Goal: Task Accomplishment & Management: Use online tool/utility

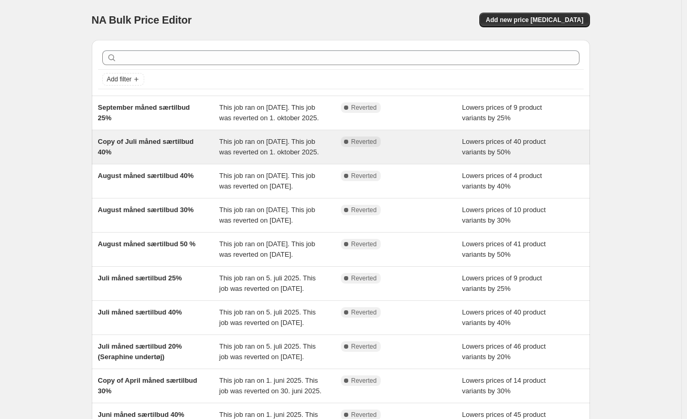
click at [161, 157] on div "Copy of Juli måned særtilbud 40%" at bounding box center [159, 146] width 122 height 21
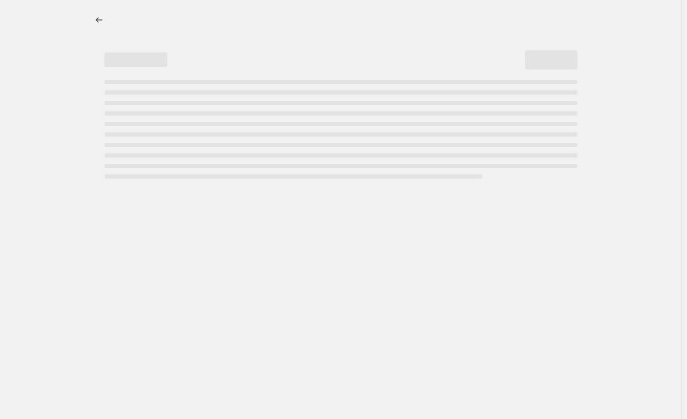
select select "percentage"
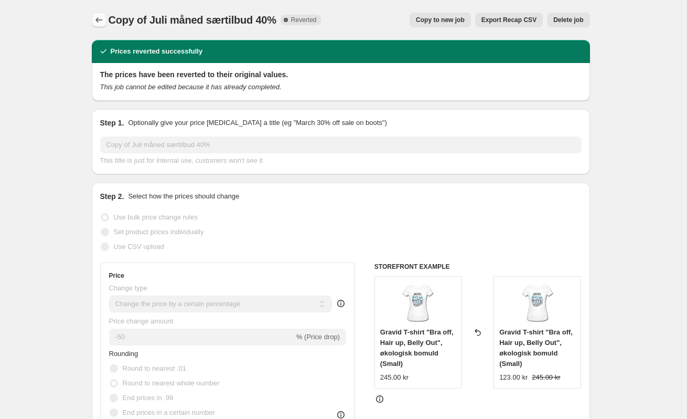
click at [101, 21] on icon "Price change jobs" at bounding box center [99, 20] width 10 height 10
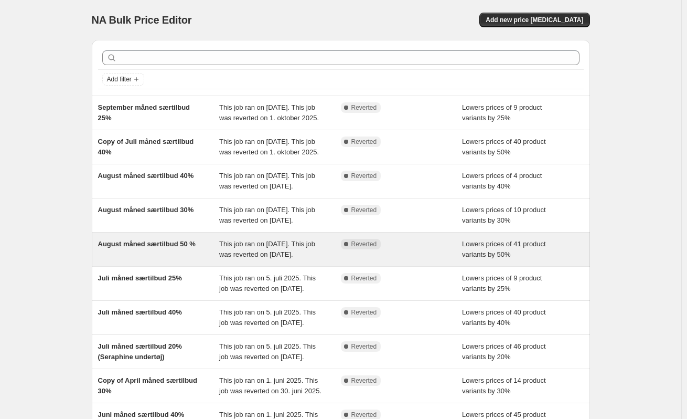
click at [154, 260] on div "August måned særtilbud 50 %" at bounding box center [159, 249] width 122 height 21
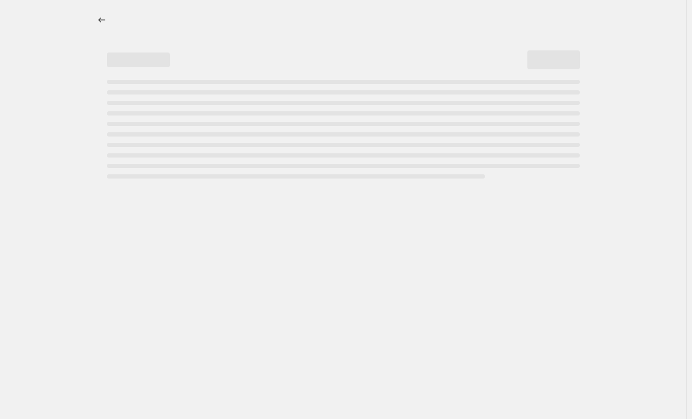
select select "percentage"
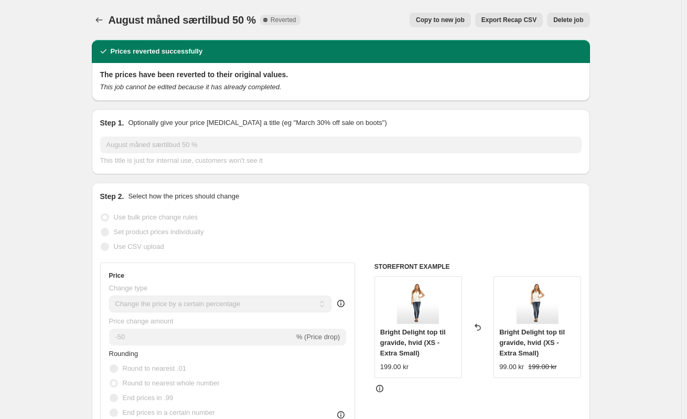
click at [452, 20] on span "Copy to new job" at bounding box center [440, 20] width 49 height 8
select select "percentage"
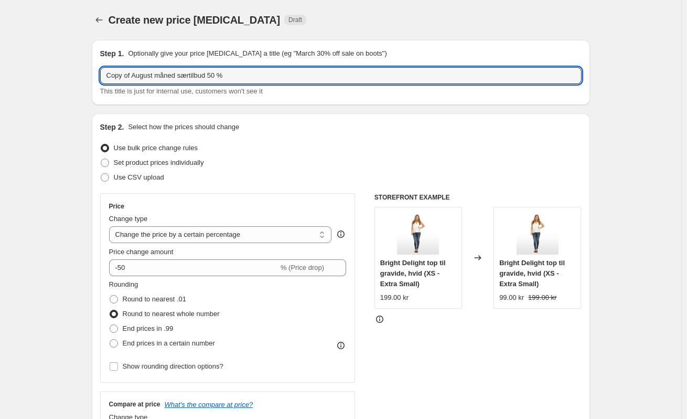
drag, startPoint x: 155, startPoint y: 77, endPoint x: 93, endPoint y: 77, distance: 62.4
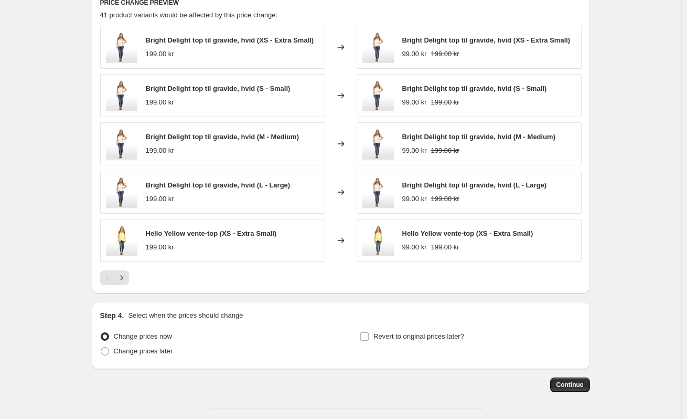
scroll to position [721, 0]
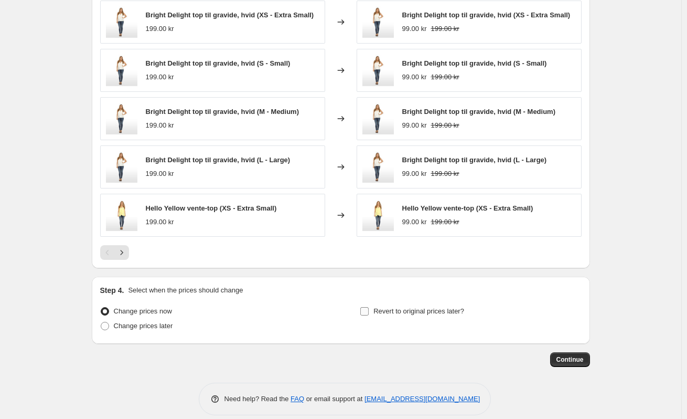
type input "Oktober måned særtilbud 50 %"
click at [367, 307] on input "Revert to original prices later?" at bounding box center [364, 311] width 8 height 8
checkbox input "true"
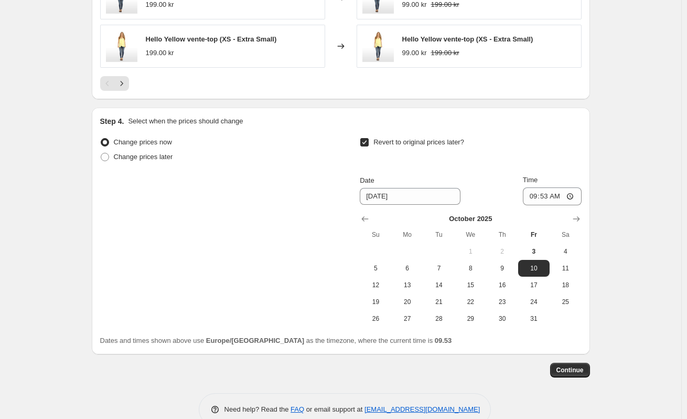
scroll to position [901, 0]
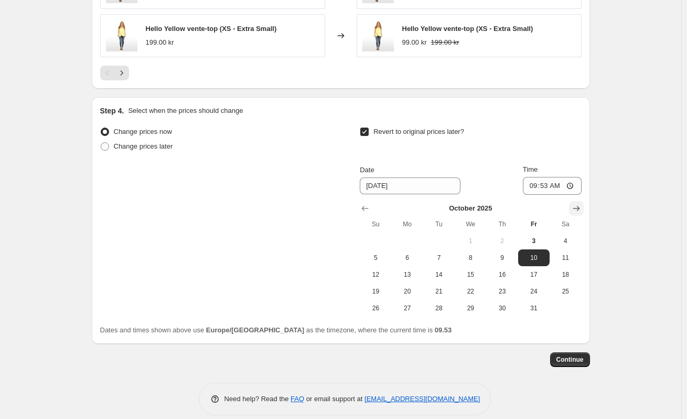
click at [578, 203] on icon "Show next month, November 2025" at bounding box center [576, 208] width 10 height 10
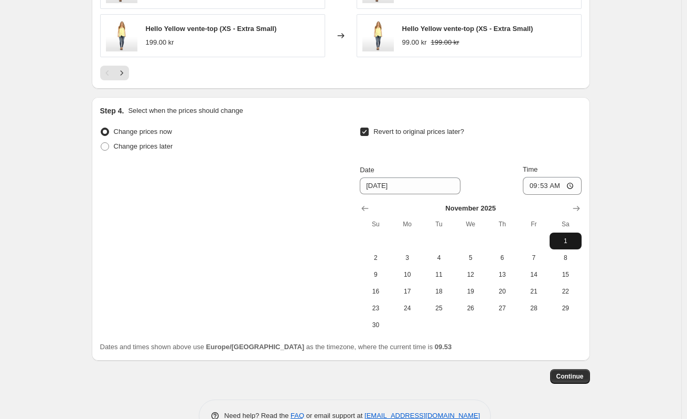
click at [572, 237] on span "1" at bounding box center [565, 241] width 23 height 8
type input "[DATE]"
click at [545, 177] on input "09:53" at bounding box center [552, 186] width 59 height 18
type input "00:01"
drag, startPoint x: 570, startPoint y: 364, endPoint x: 222, endPoint y: 293, distance: 354.8
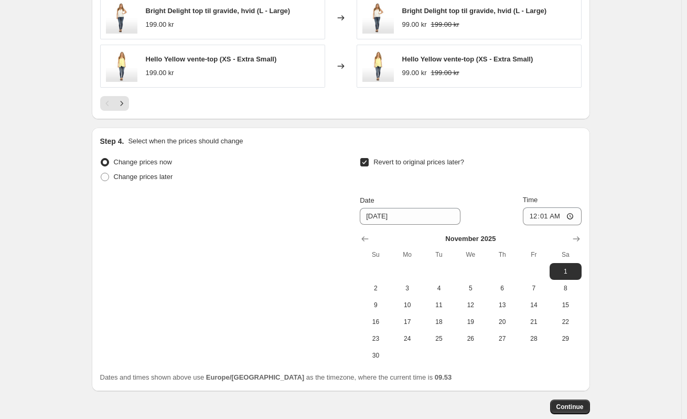
scroll to position [917, 0]
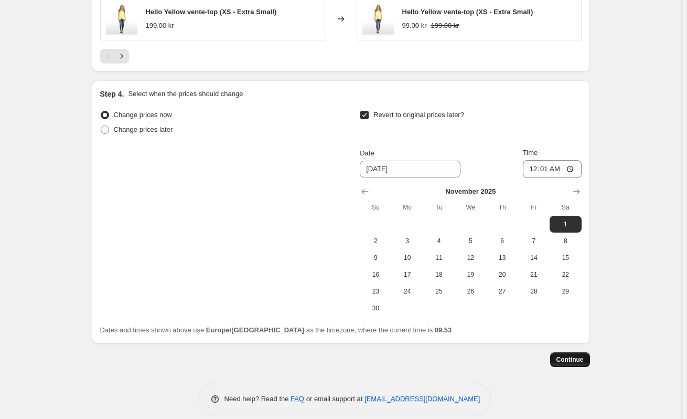
click at [577, 353] on button "Continue" at bounding box center [570, 359] width 40 height 15
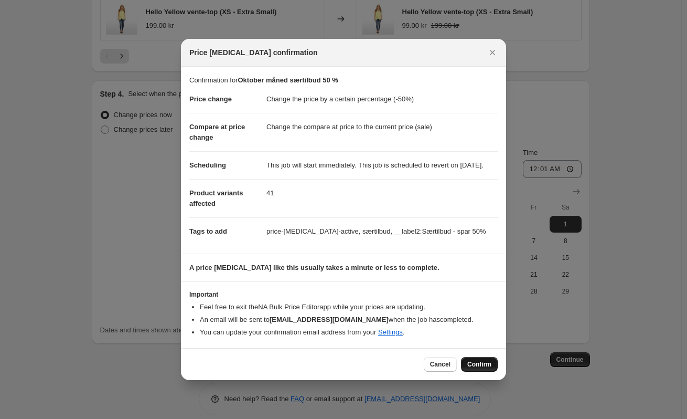
click at [489, 365] on button "Confirm" at bounding box center [479, 364] width 37 height 15
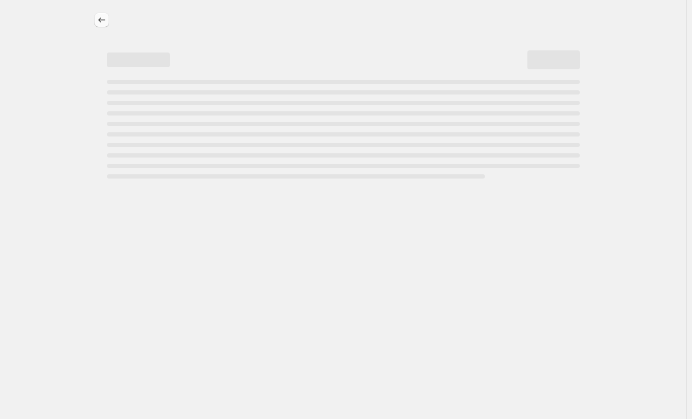
select select "percentage"
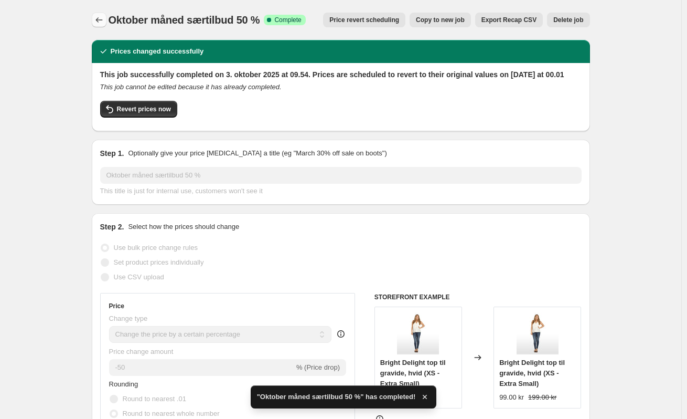
click at [100, 22] on icon "Price change jobs" at bounding box center [99, 20] width 10 height 10
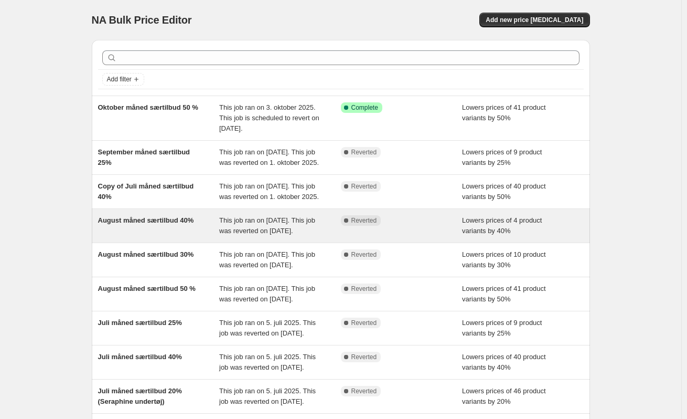
click at [148, 236] on div "August måned særtilbud 40%" at bounding box center [159, 225] width 122 height 21
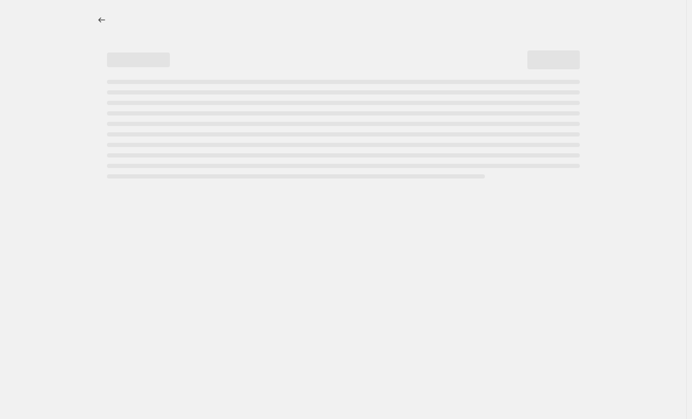
select select "percentage"
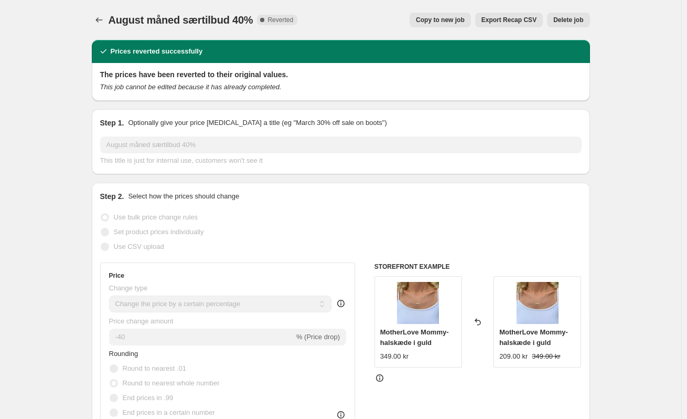
click at [459, 20] on span "Copy to new job" at bounding box center [440, 20] width 49 height 8
select select "percentage"
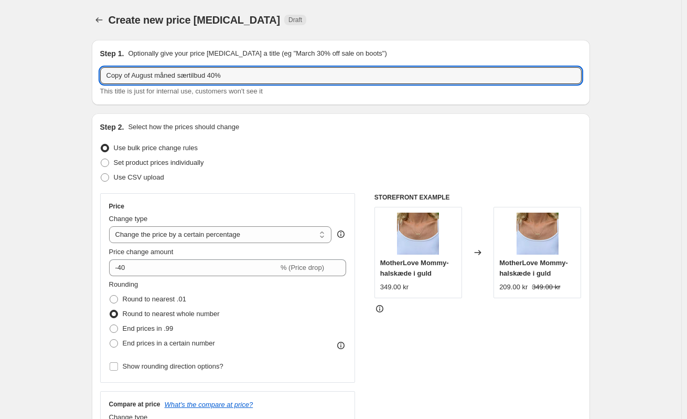
drag, startPoint x: 154, startPoint y: 74, endPoint x: 13, endPoint y: 69, distance: 141.8
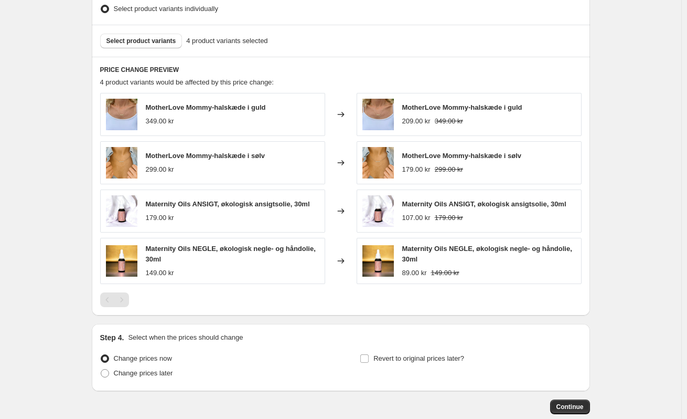
scroll to position [629, 0]
type input "Oktober måned særtilbud 40%"
click at [369, 354] on input "Revert to original prices later?" at bounding box center [364, 358] width 8 height 8
checkbox input "true"
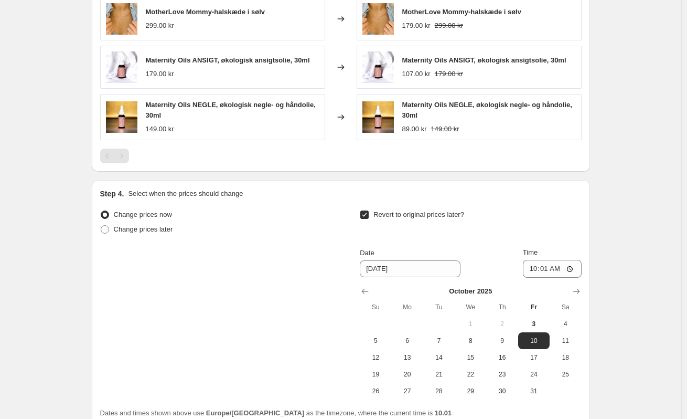
scroll to position [787, 0]
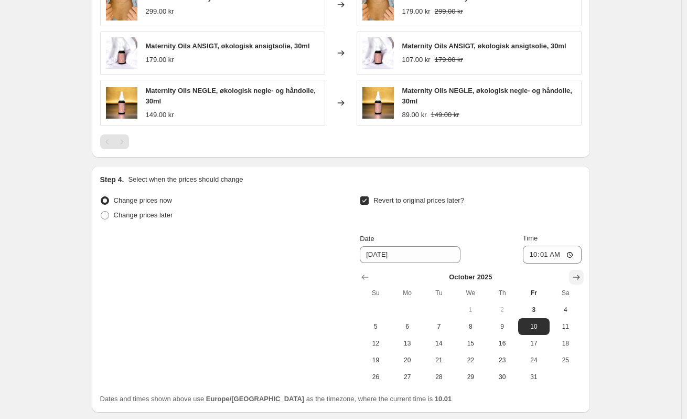
click at [573, 272] on icon "Show next month, November 2025" at bounding box center [576, 277] width 10 height 10
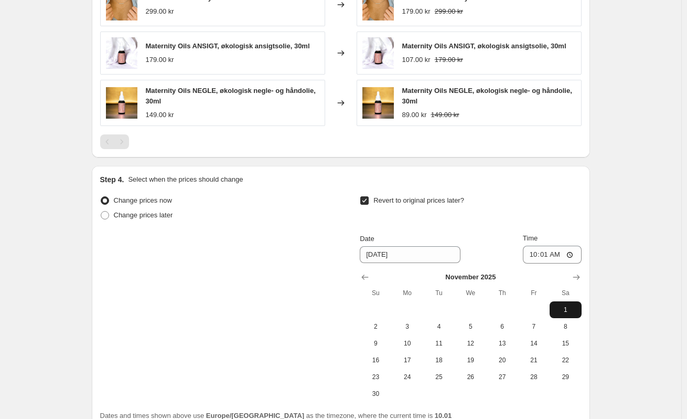
click at [567, 305] on span "1" at bounding box center [565, 309] width 23 height 8
type input "[DATE]"
click at [550, 246] on input "10:01" at bounding box center [552, 255] width 59 height 18
type input "00:01"
click at [169, 279] on div "Change prices now Change prices later Revert to original prices later? Date [DA…" at bounding box center [341, 297] width 482 height 209
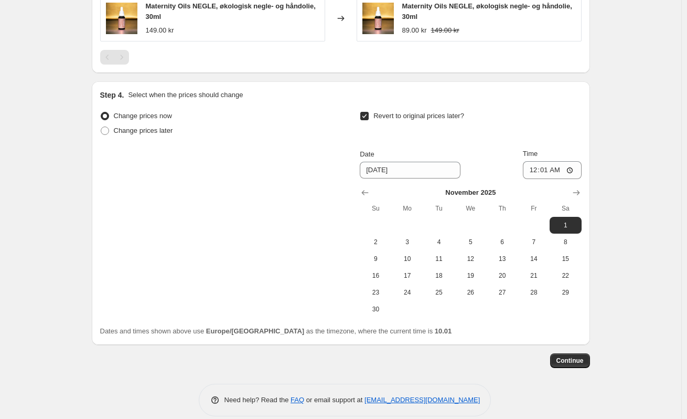
scroll to position [872, 0]
click at [578, 355] on span "Continue" at bounding box center [570, 359] width 27 height 8
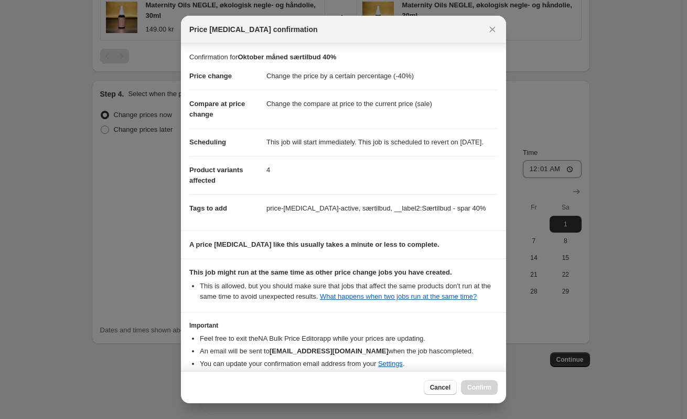
scroll to position [61, 0]
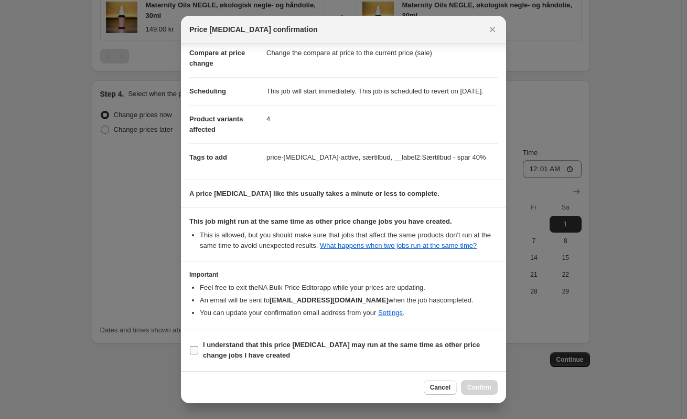
click at [195, 350] on input "I understand that this price [MEDICAL_DATA] may run at the same time as other p…" at bounding box center [194, 350] width 8 height 8
checkbox input "true"
click at [482, 387] on span "Confirm" at bounding box center [479, 387] width 24 height 8
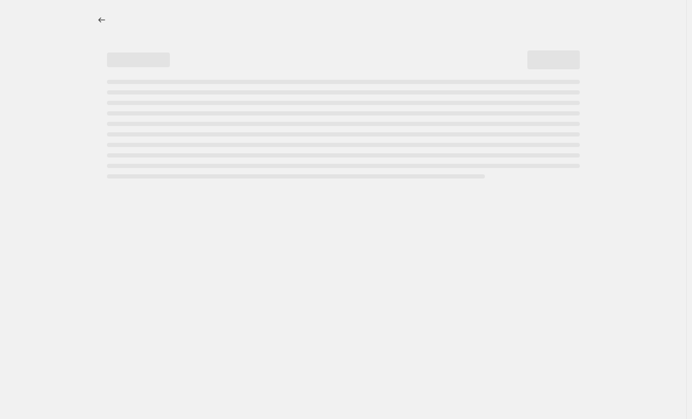
select select "percentage"
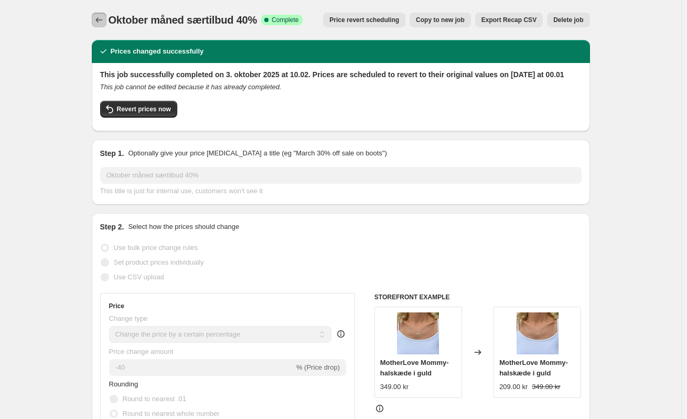
click at [104, 24] on icon "Price change jobs" at bounding box center [99, 20] width 10 height 10
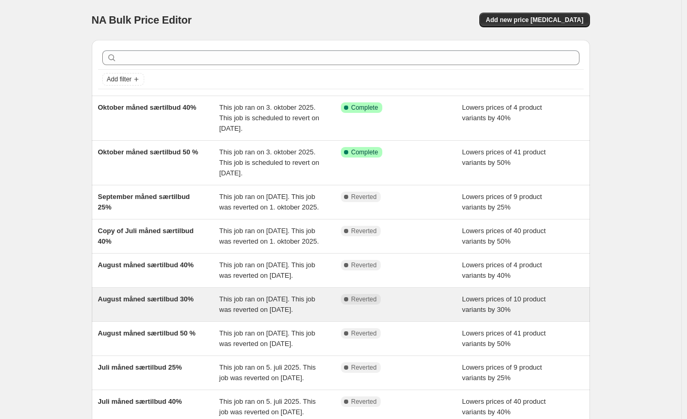
click at [138, 315] on div "August måned særtilbud 30%" at bounding box center [159, 304] width 122 height 21
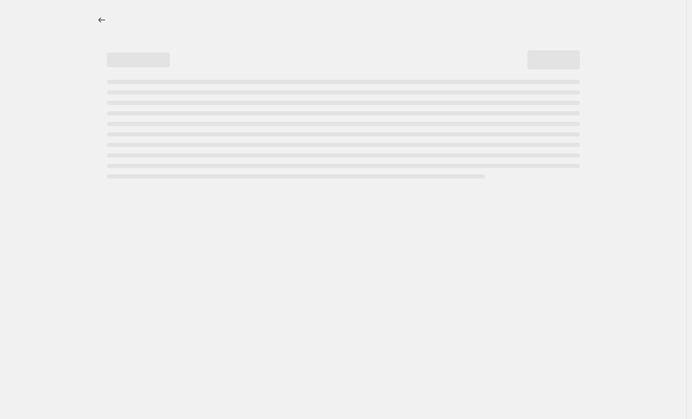
select select "percentage"
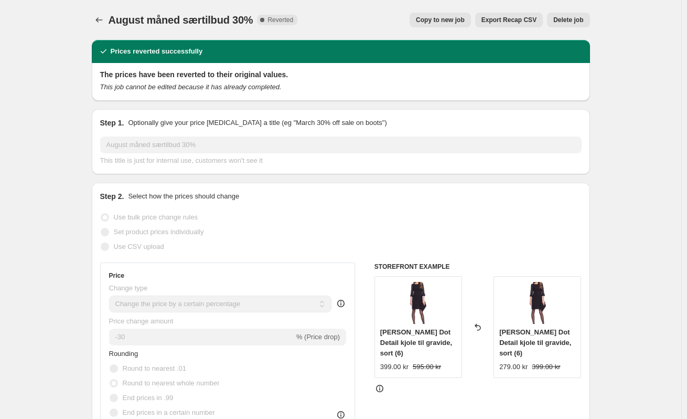
click at [461, 22] on span "Copy to new job" at bounding box center [440, 20] width 49 height 8
select select "percentage"
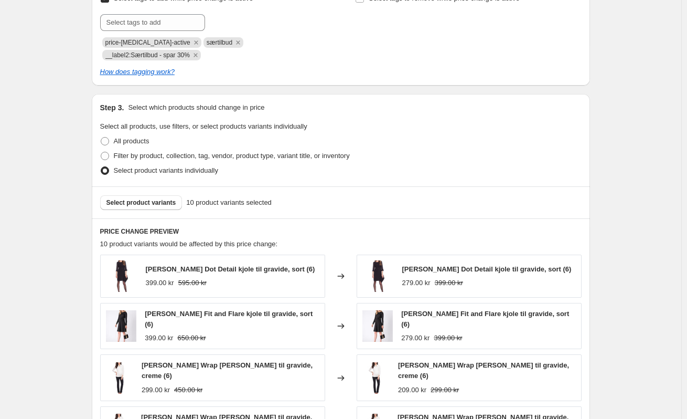
scroll to position [472, 0]
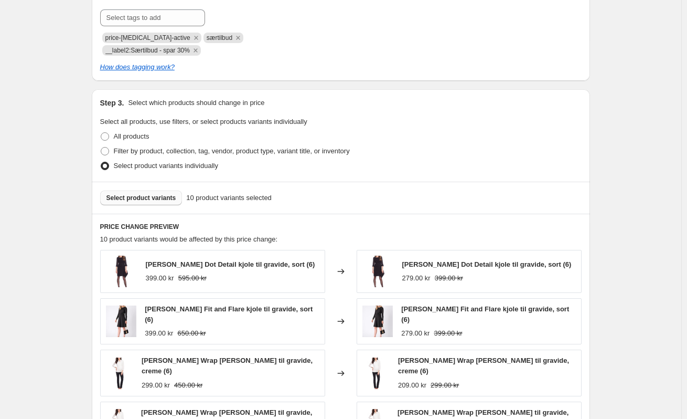
click at [154, 190] on button "Select product variants" at bounding box center [141, 197] width 82 height 15
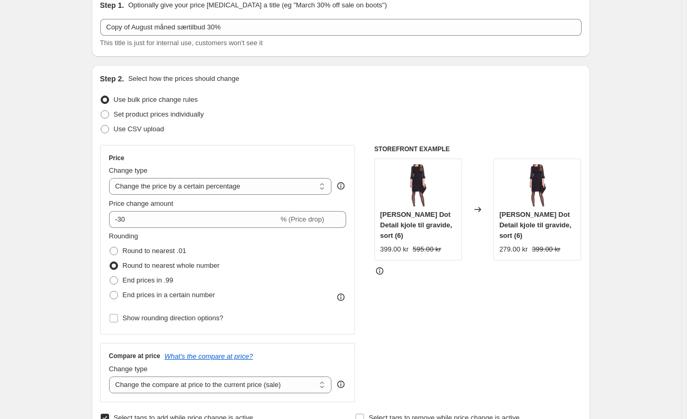
scroll to position [0, 0]
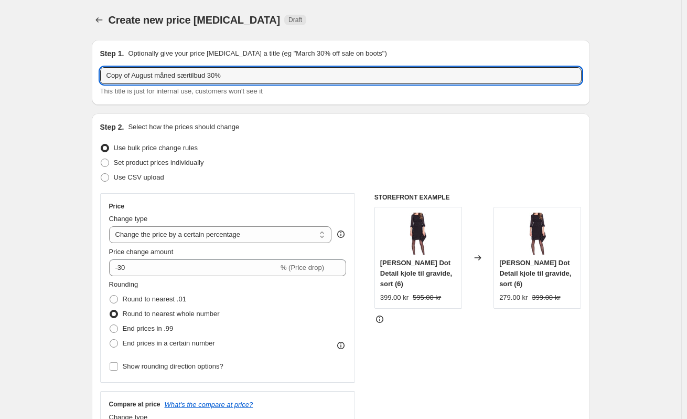
drag, startPoint x: 156, startPoint y: 76, endPoint x: 73, endPoint y: 76, distance: 82.9
type input "Oktober måned særtilbud 30%"
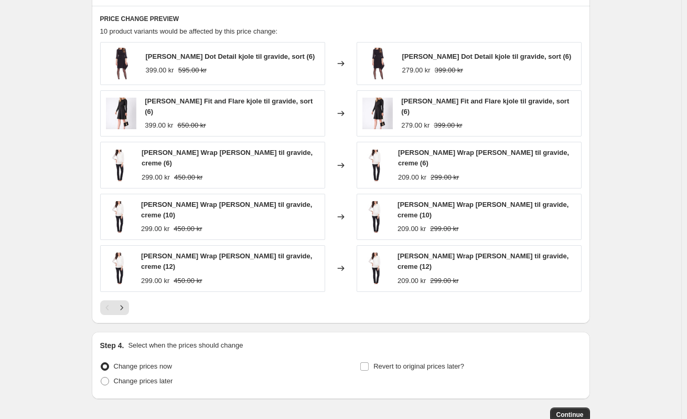
scroll to position [728, 0]
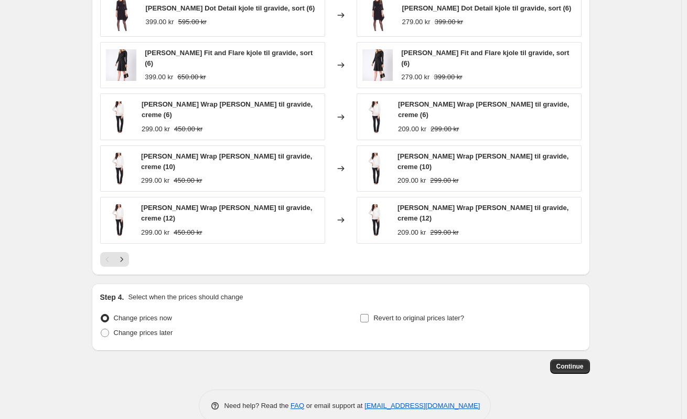
click at [364, 314] on input "Revert to original prices later?" at bounding box center [364, 318] width 8 height 8
checkbox input "true"
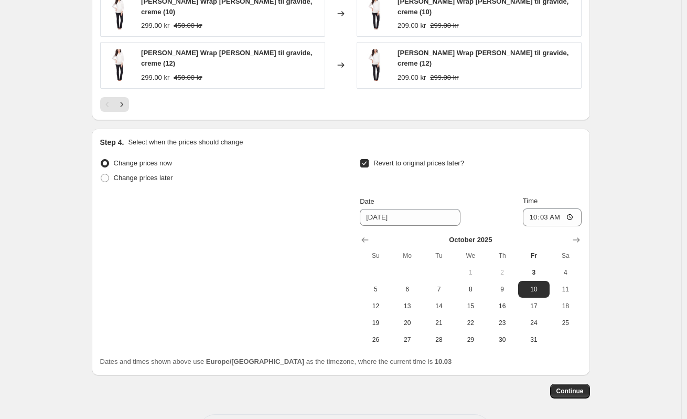
scroll to position [885, 0]
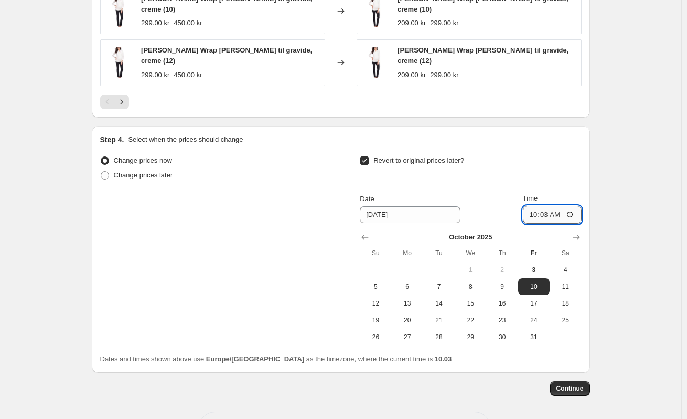
click at [551, 206] on input "10:03" at bounding box center [552, 215] width 59 height 18
type input "00:03"
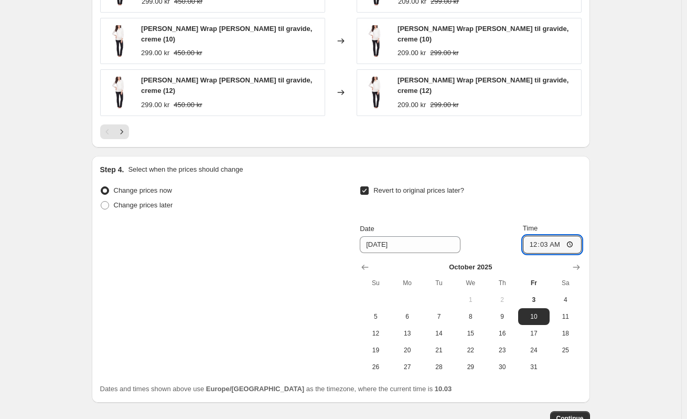
scroll to position [833, 0]
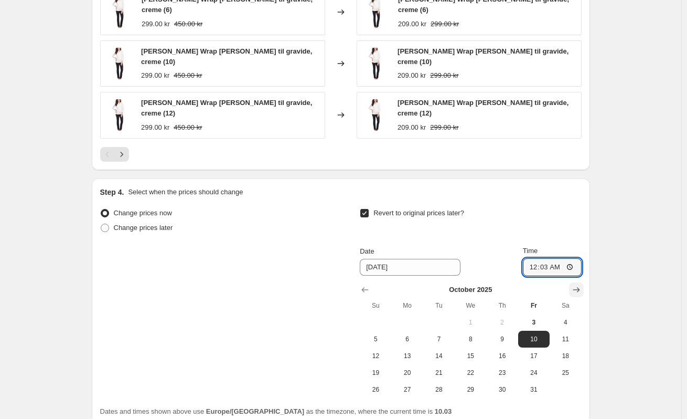
click at [583, 282] on button "Show next month, November 2025" at bounding box center [576, 289] width 15 height 15
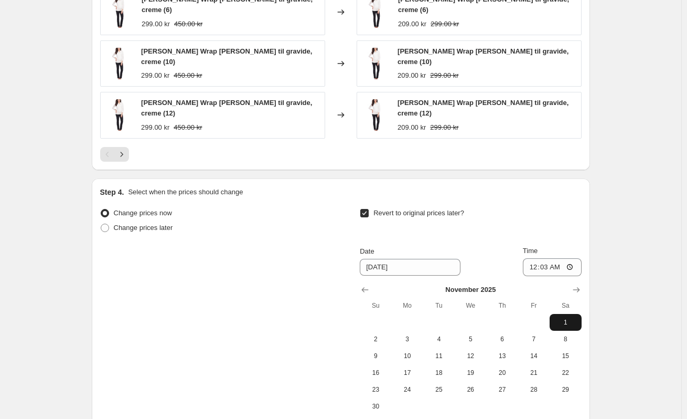
click at [566, 318] on span "1" at bounding box center [565, 322] width 23 height 8
type input "[DATE]"
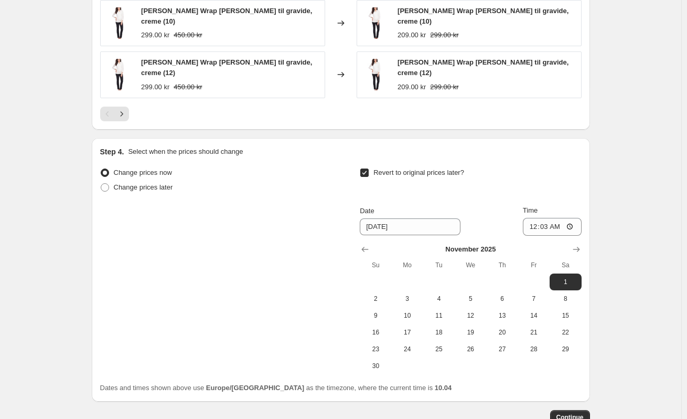
scroll to position [872, 0]
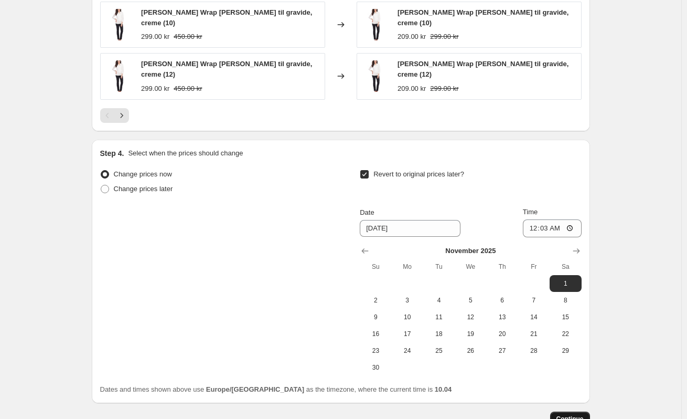
click at [582, 414] on span "Continue" at bounding box center [570, 418] width 27 height 8
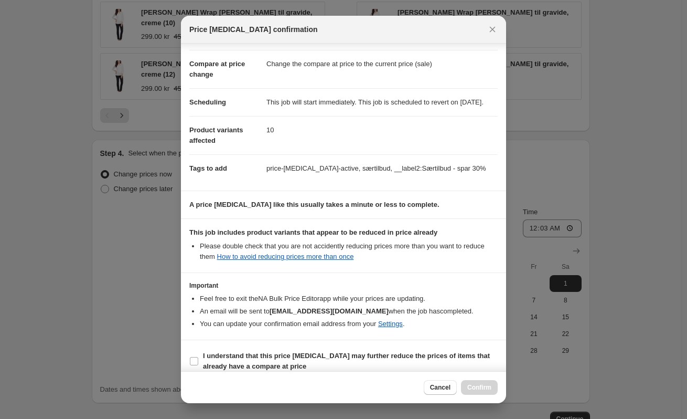
scroll to position [61, 0]
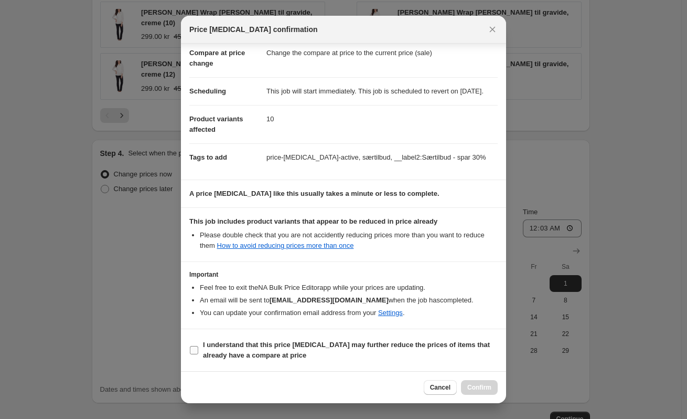
click at [191, 353] on input "I understand that this price [MEDICAL_DATA] may further reduce the prices of it…" at bounding box center [194, 350] width 8 height 8
checkbox input "true"
click at [486, 385] on span "Confirm" at bounding box center [479, 387] width 24 height 8
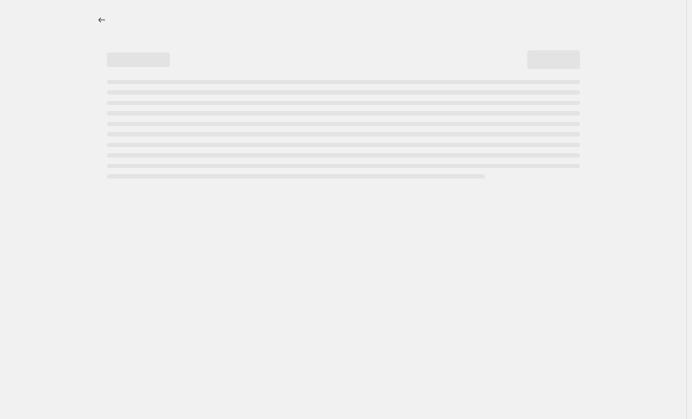
select select "percentage"
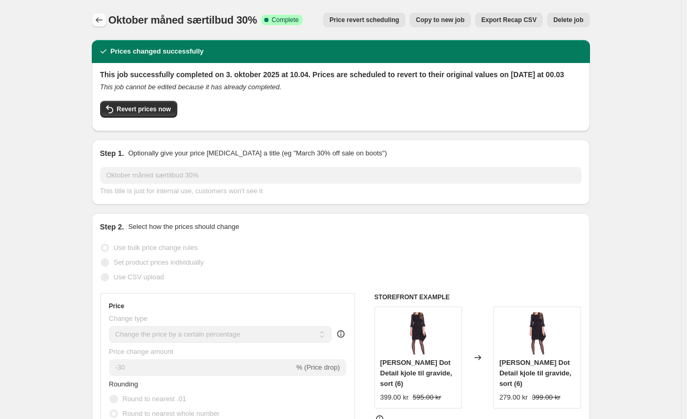
click at [97, 19] on icon "Price change jobs" at bounding box center [99, 20] width 10 height 10
